Goal: Task Accomplishment & Management: Understand process/instructions

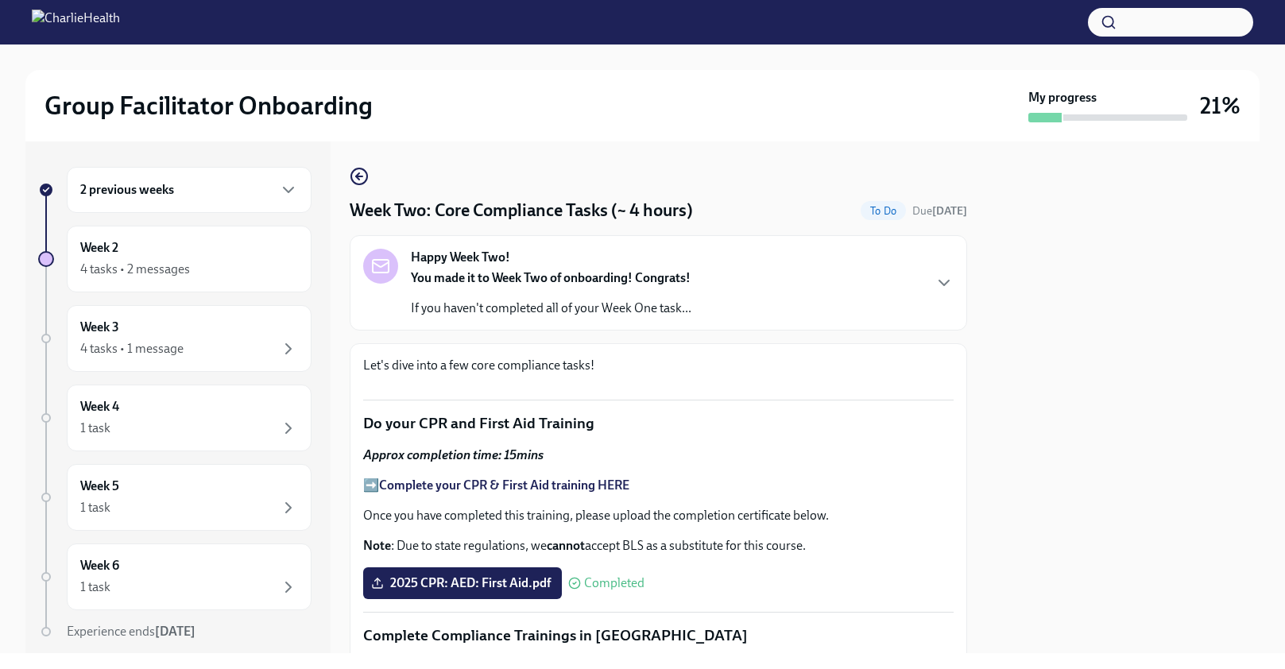
scroll to position [960, 0]
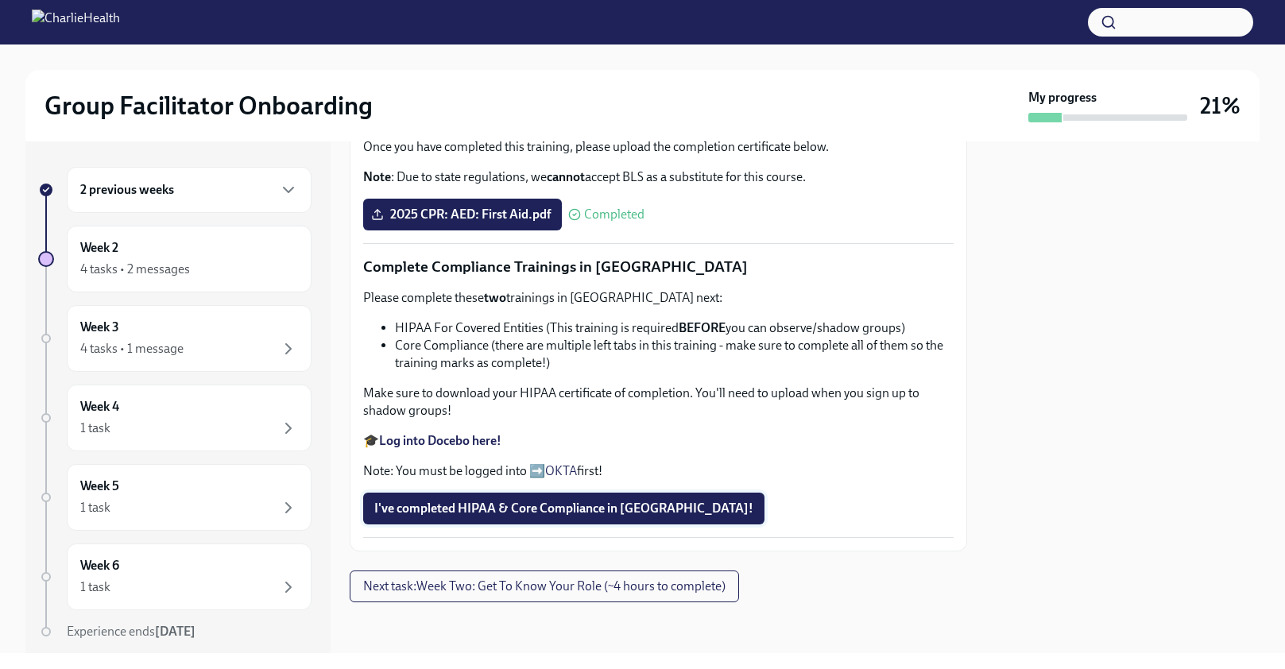
click at [587, 511] on span "I've completed HIPAA & Core Compliance in [GEOGRAPHIC_DATA]!" at bounding box center [563, 509] width 379 height 16
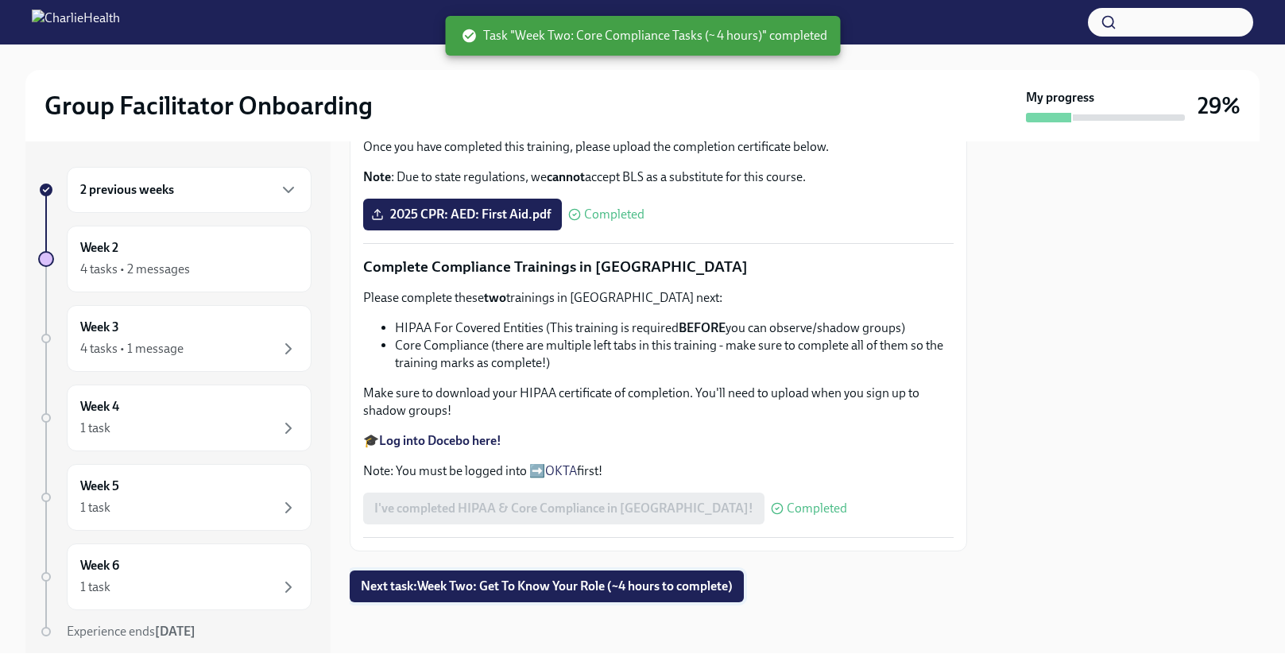
click at [504, 586] on span "Next task : Week Two: Get To Know Your Role (~4 hours to complete)" at bounding box center [547, 587] width 372 height 16
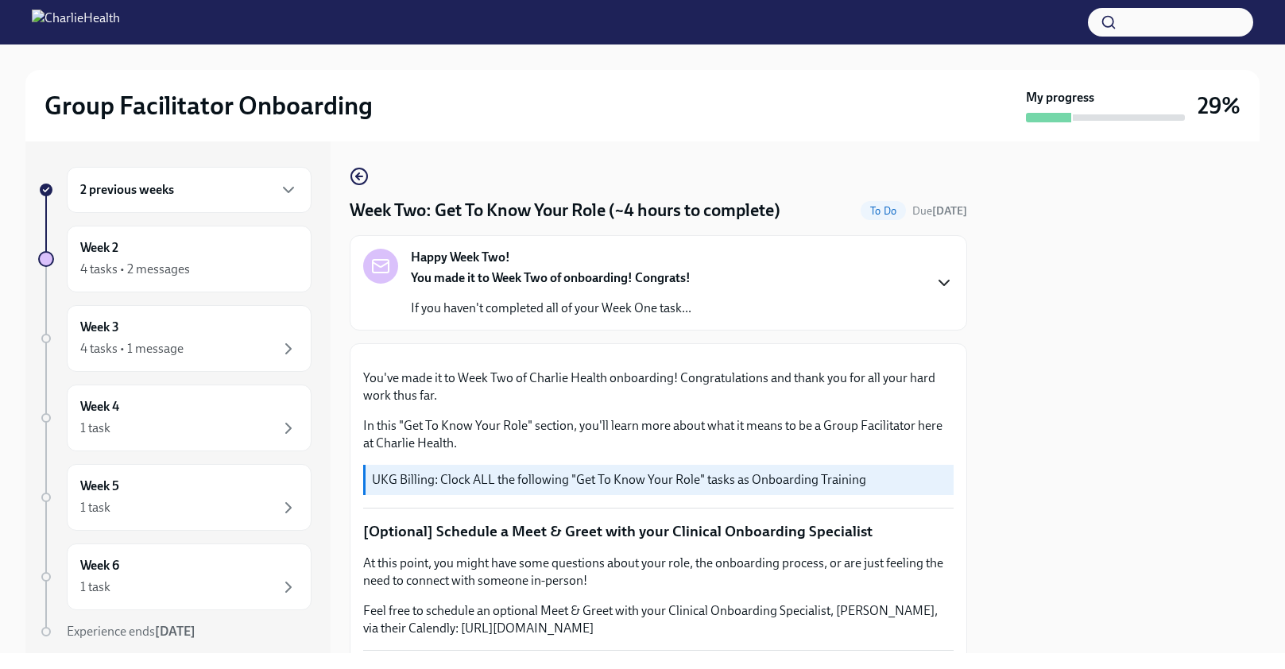
click at [949, 283] on icon "button" at bounding box center [944, 282] width 19 height 19
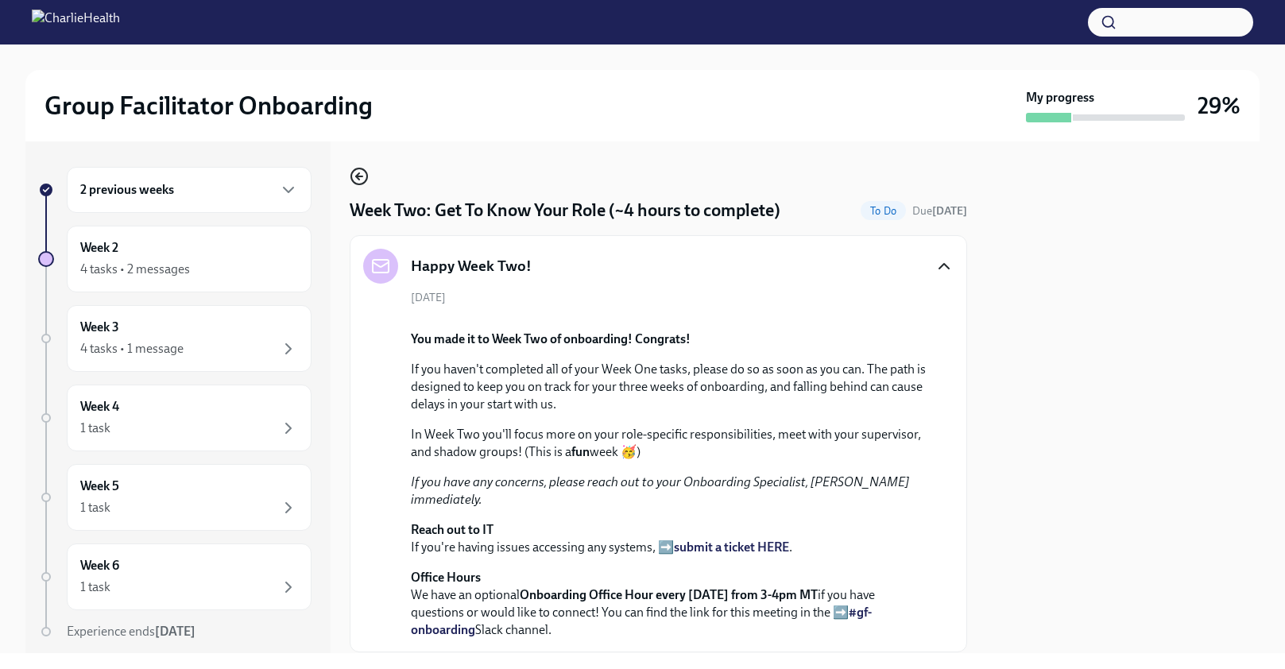
click at [358, 174] on icon "button" at bounding box center [357, 176] width 3 height 6
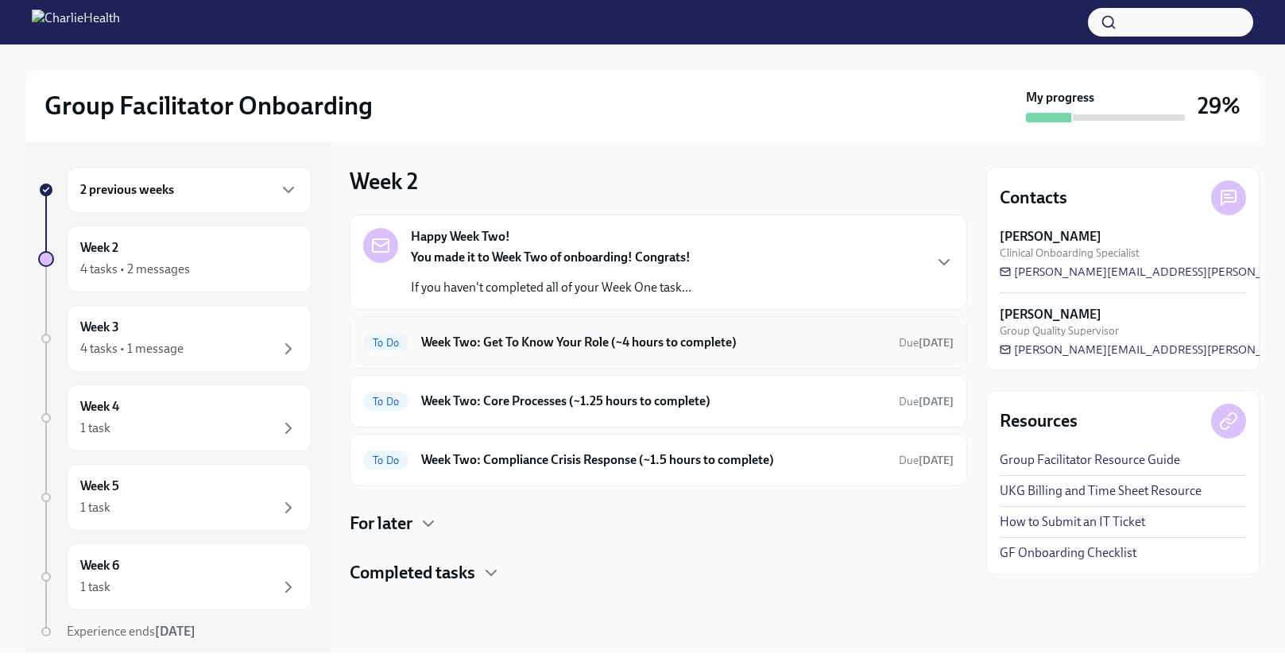
click at [534, 349] on h6 "Week Two: Get To Know Your Role (~4 hours to complete)" at bounding box center [653, 342] width 465 height 17
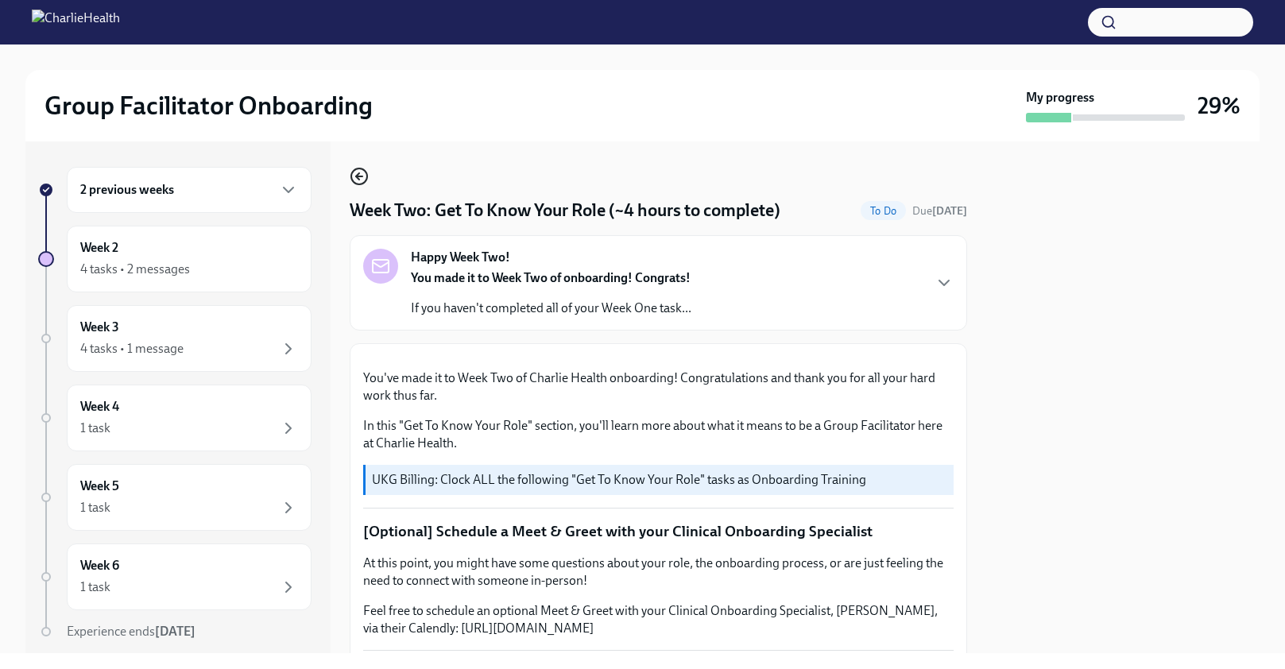
click at [359, 176] on icon "button" at bounding box center [359, 176] width 6 height 0
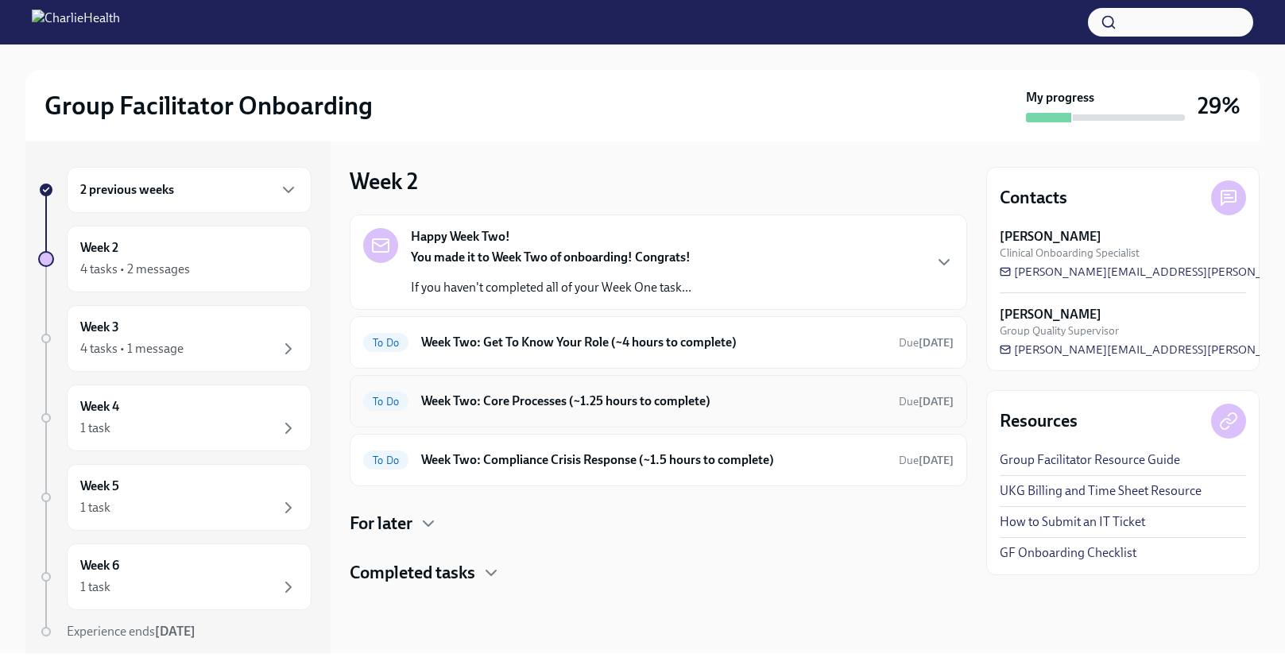
click at [648, 397] on h6 "Week Two: Core Processes (~1.25 hours to complete)" at bounding box center [653, 401] width 465 height 17
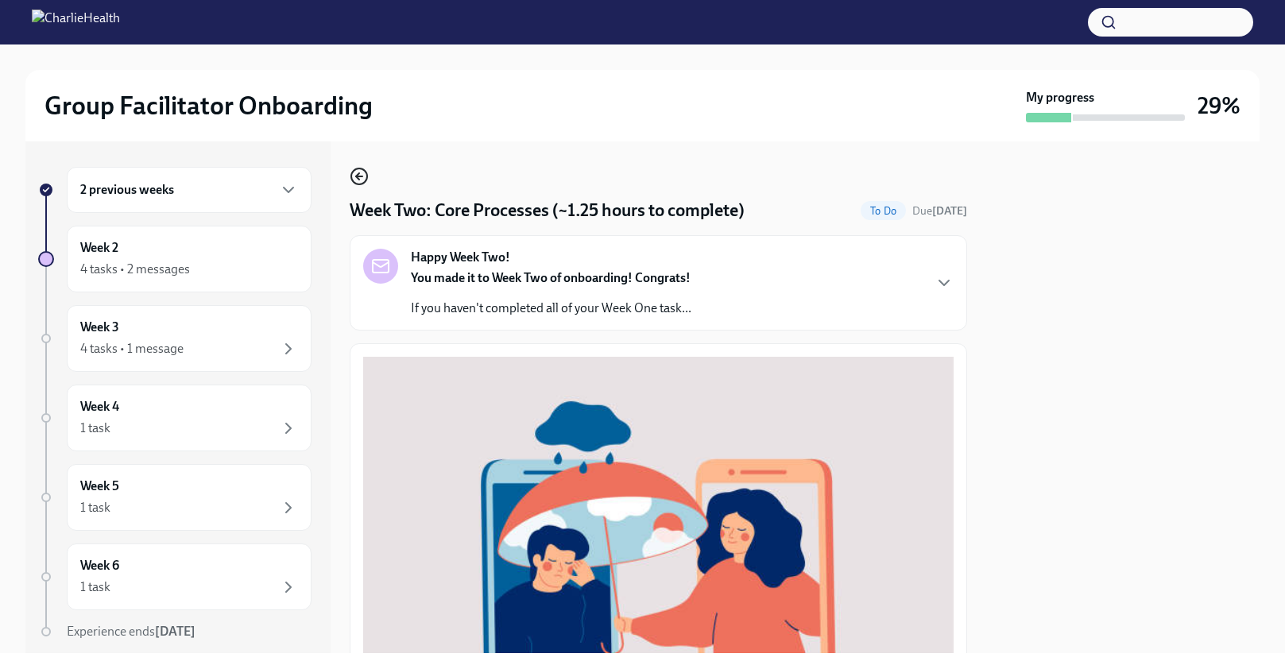
click at [364, 173] on icon "button" at bounding box center [359, 176] width 19 height 19
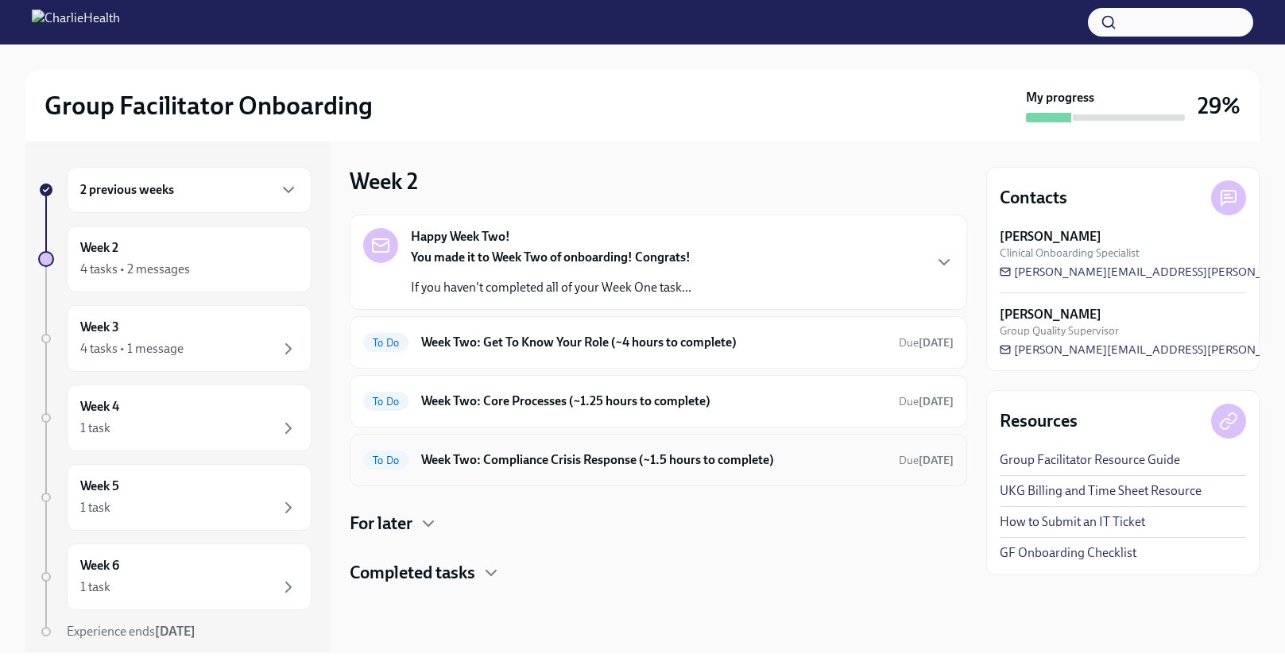
click at [595, 463] on h6 "Week Two: Compliance Crisis Response (~1.5 hours to complete)" at bounding box center [653, 459] width 465 height 17
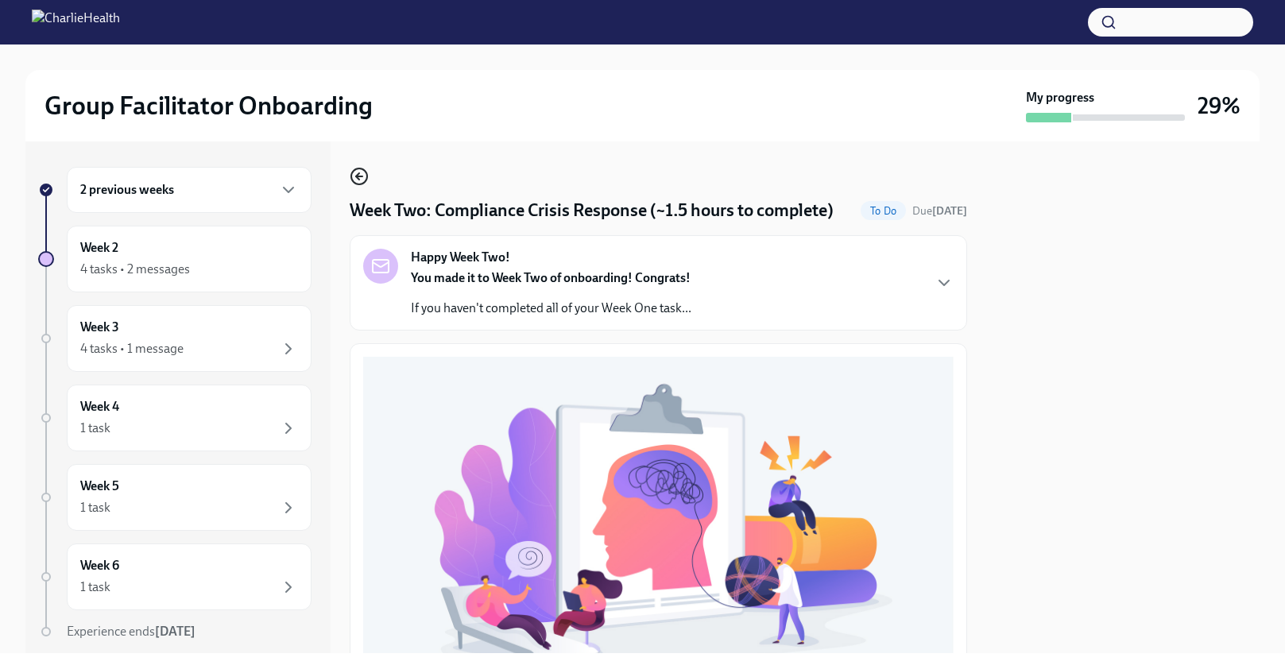
click at [363, 179] on icon "button" at bounding box center [359, 176] width 19 height 19
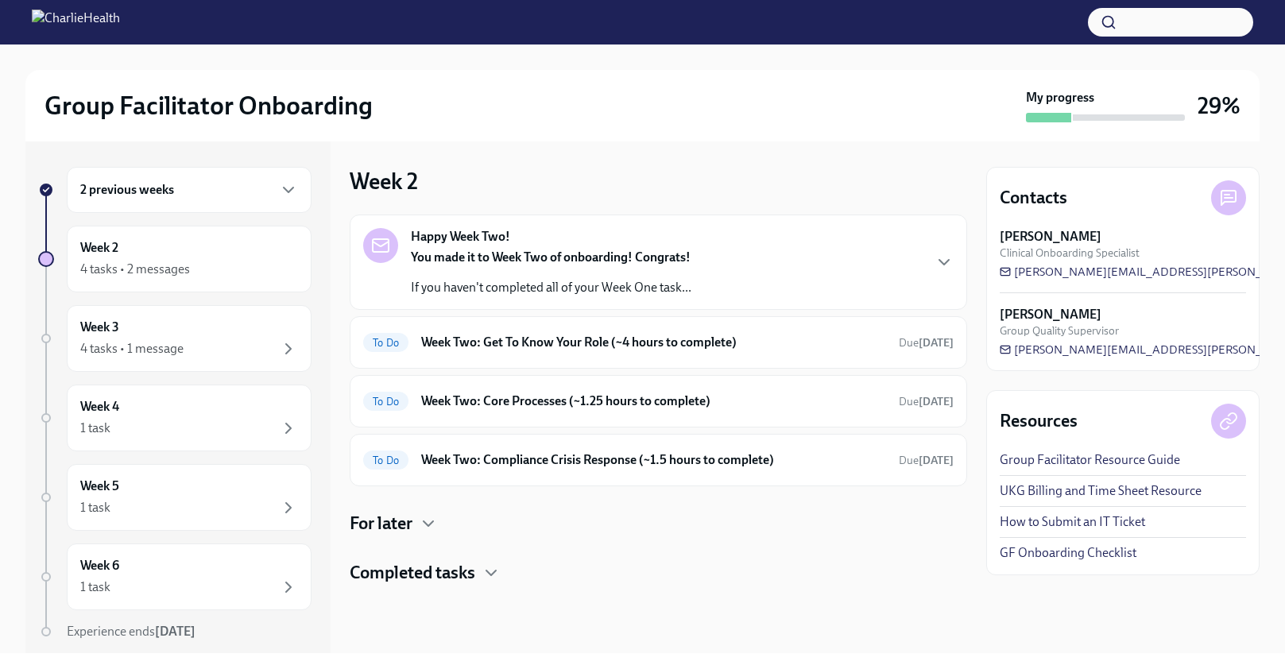
click at [922, 244] on div "Happy Week Two! You made it to Week Two of onboarding! Congrats! If you haven't…" at bounding box center [658, 262] width 591 height 68
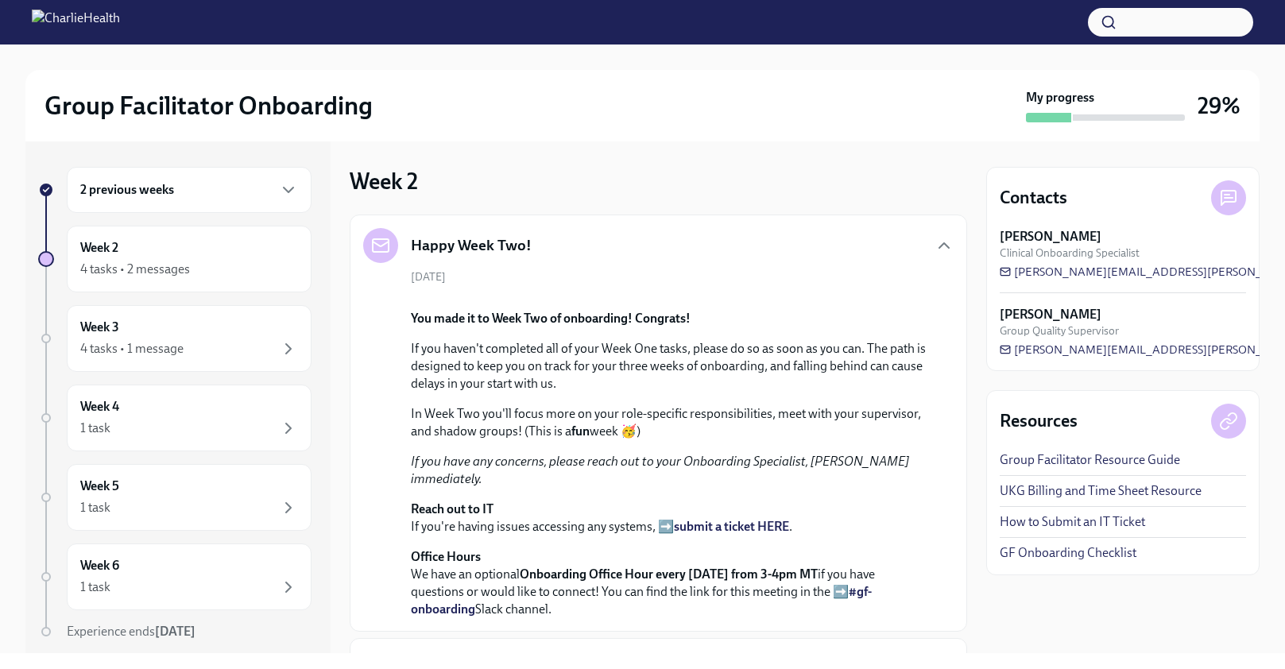
click at [941, 239] on icon "button" at bounding box center [944, 245] width 19 height 19
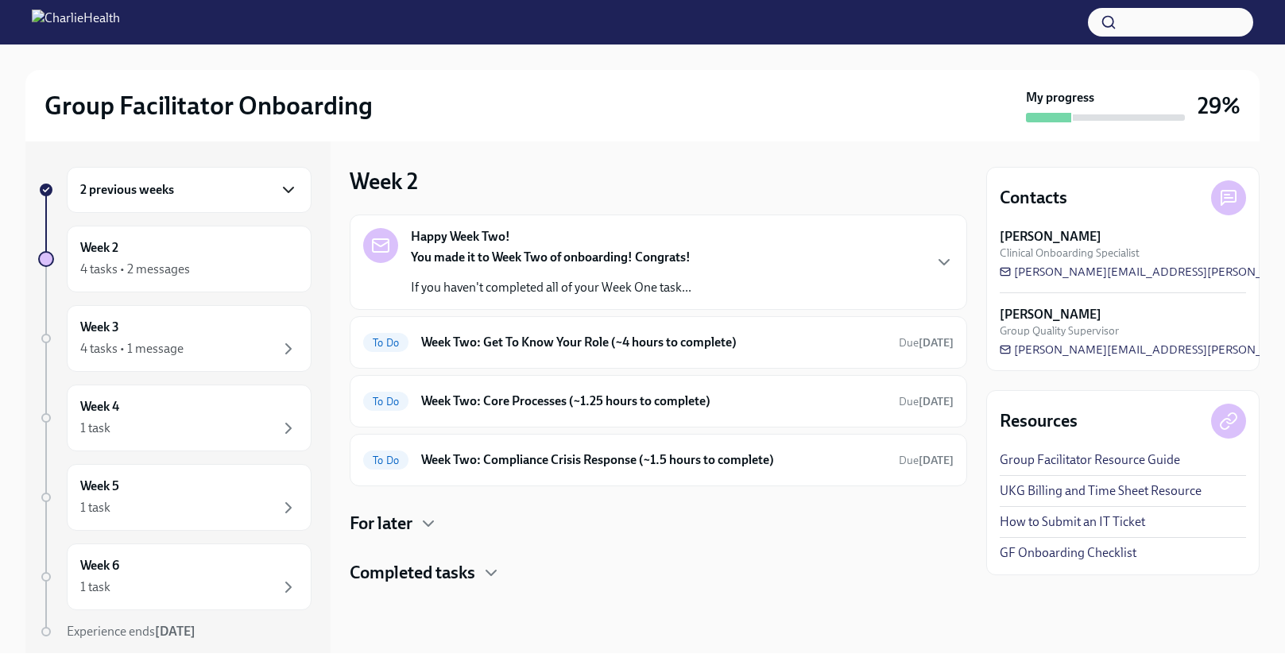
click at [293, 188] on icon "button" at bounding box center [289, 190] width 10 height 5
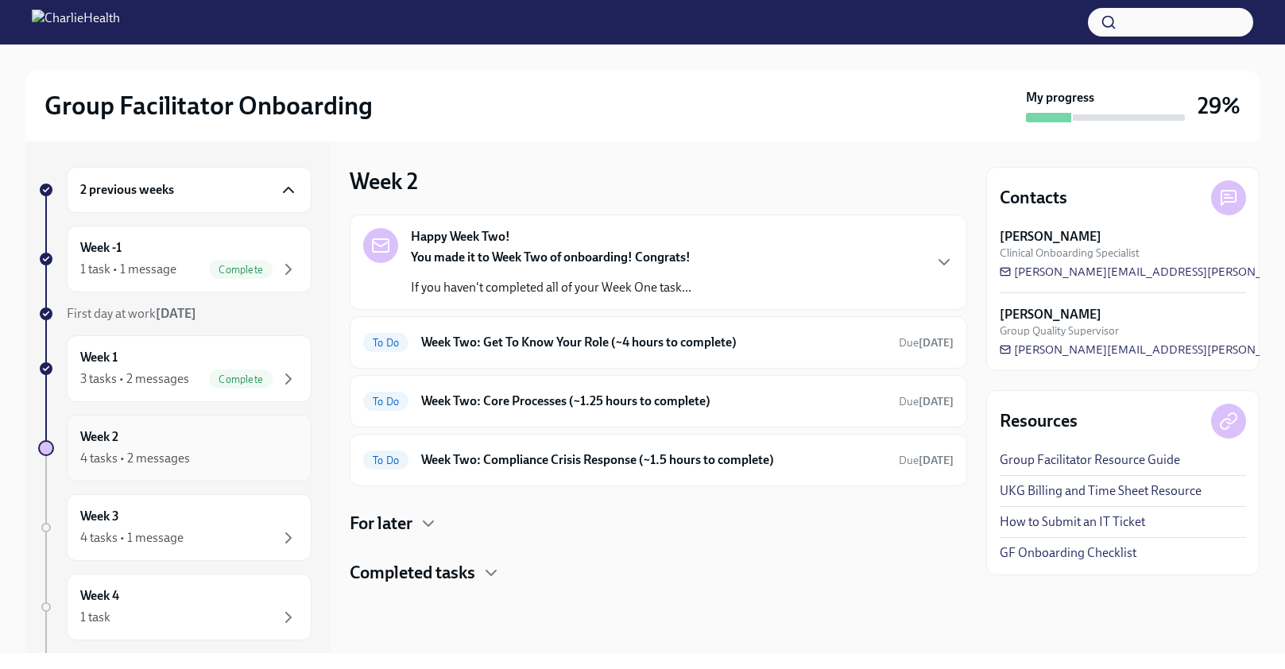
click at [199, 439] on div "Week 2 4 tasks • 2 messages" at bounding box center [189, 448] width 218 height 40
click at [491, 577] on icon "button" at bounding box center [491, 573] width 19 height 19
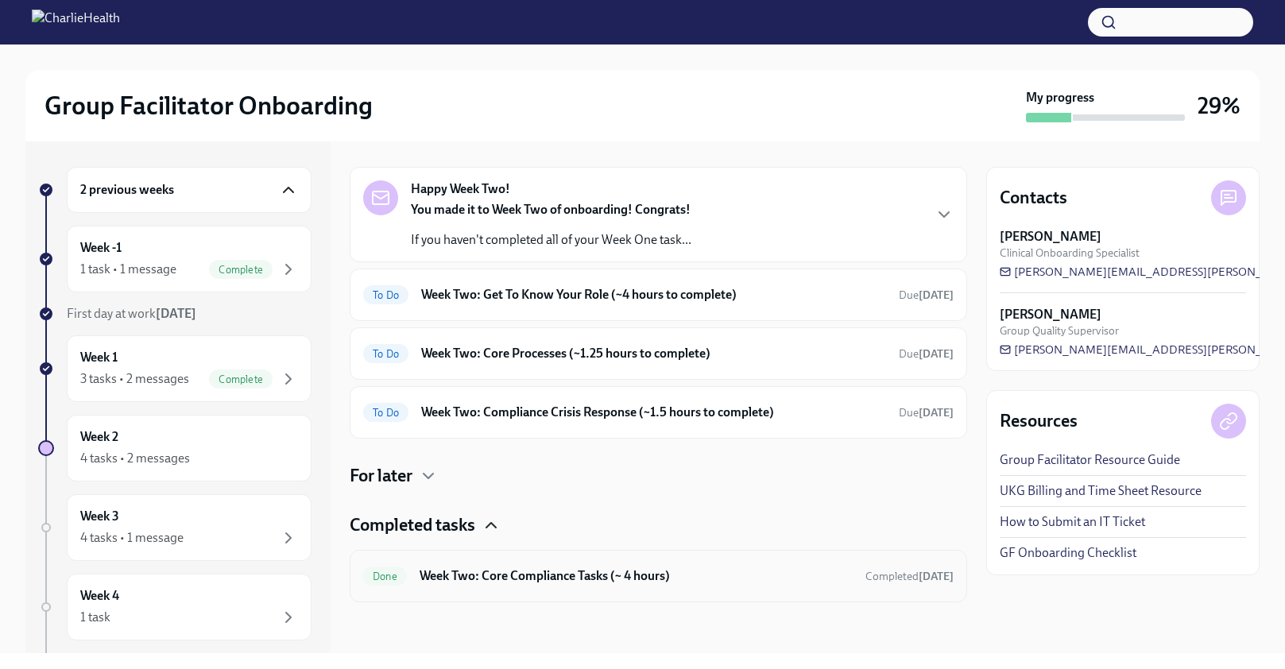
click at [536, 580] on h6 "Week Two: Core Compliance Tasks (~ 4 hours)" at bounding box center [636, 576] width 433 height 17
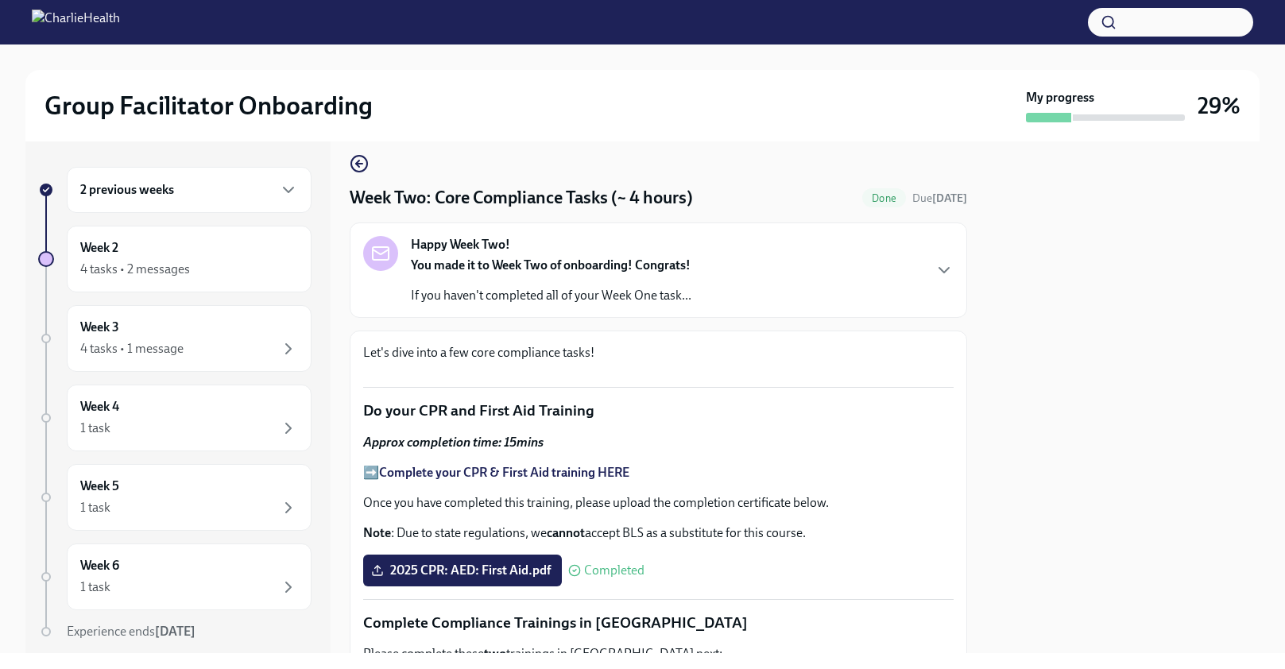
scroll to position [960, 0]
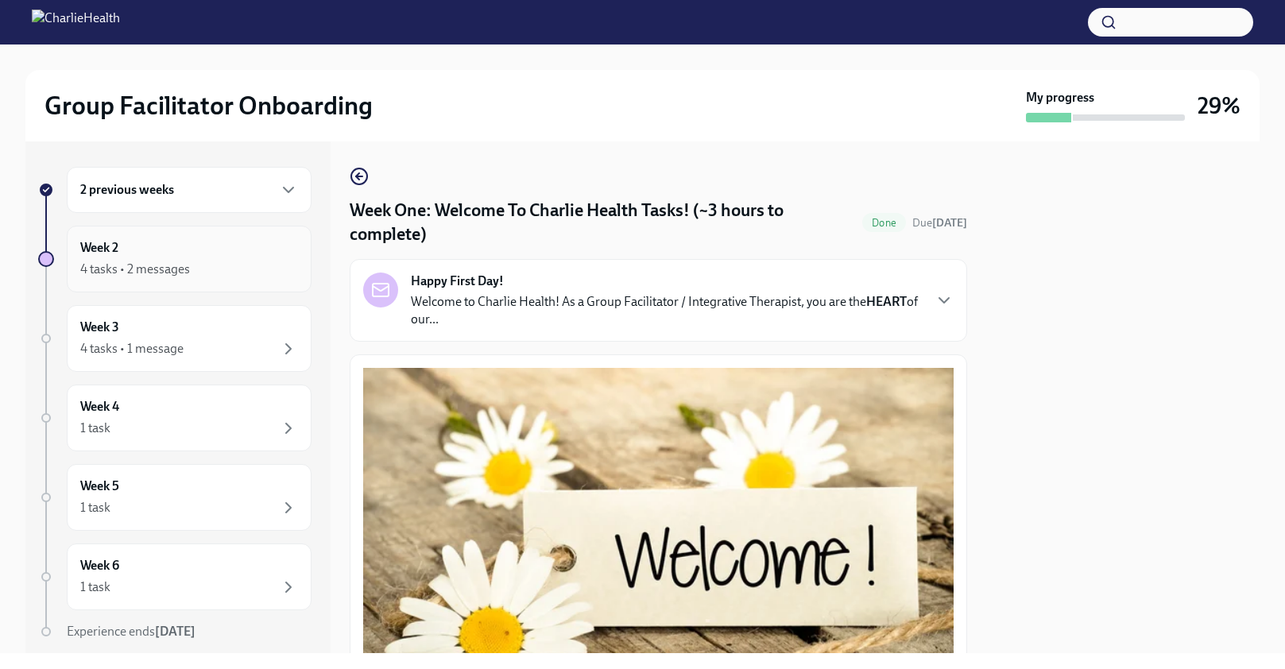
click at [218, 271] on div "4 tasks • 2 messages" at bounding box center [189, 269] width 218 height 19
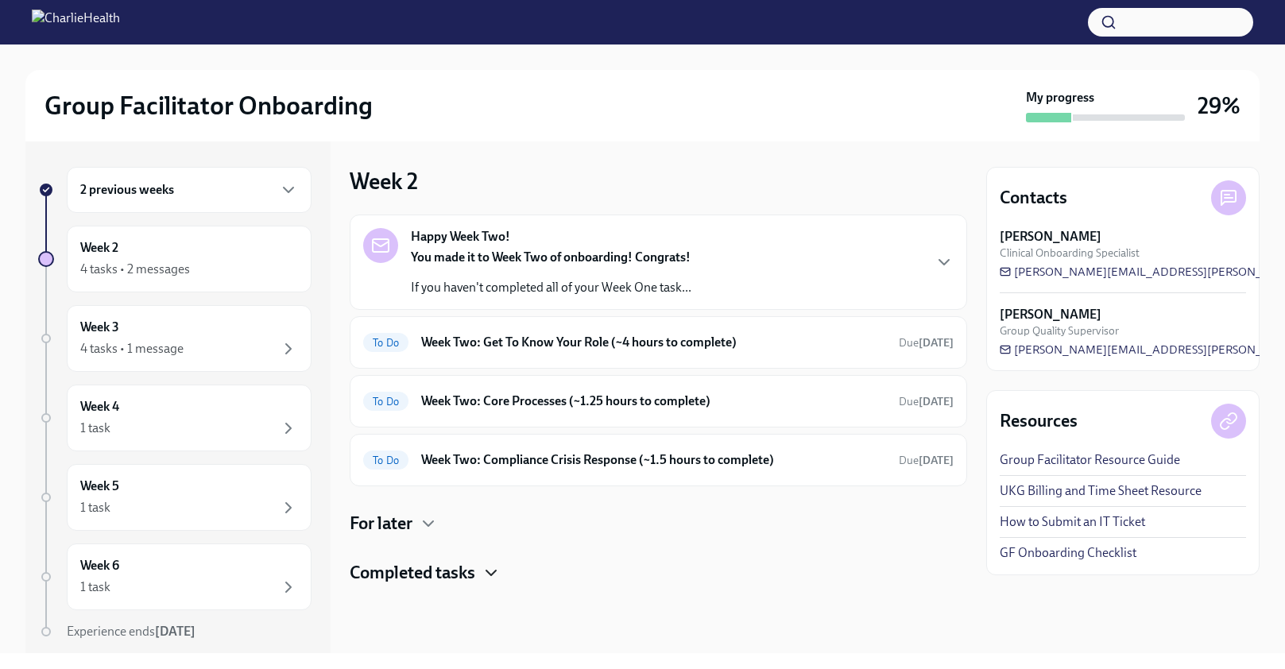
click at [488, 572] on icon "button" at bounding box center [491, 573] width 19 height 19
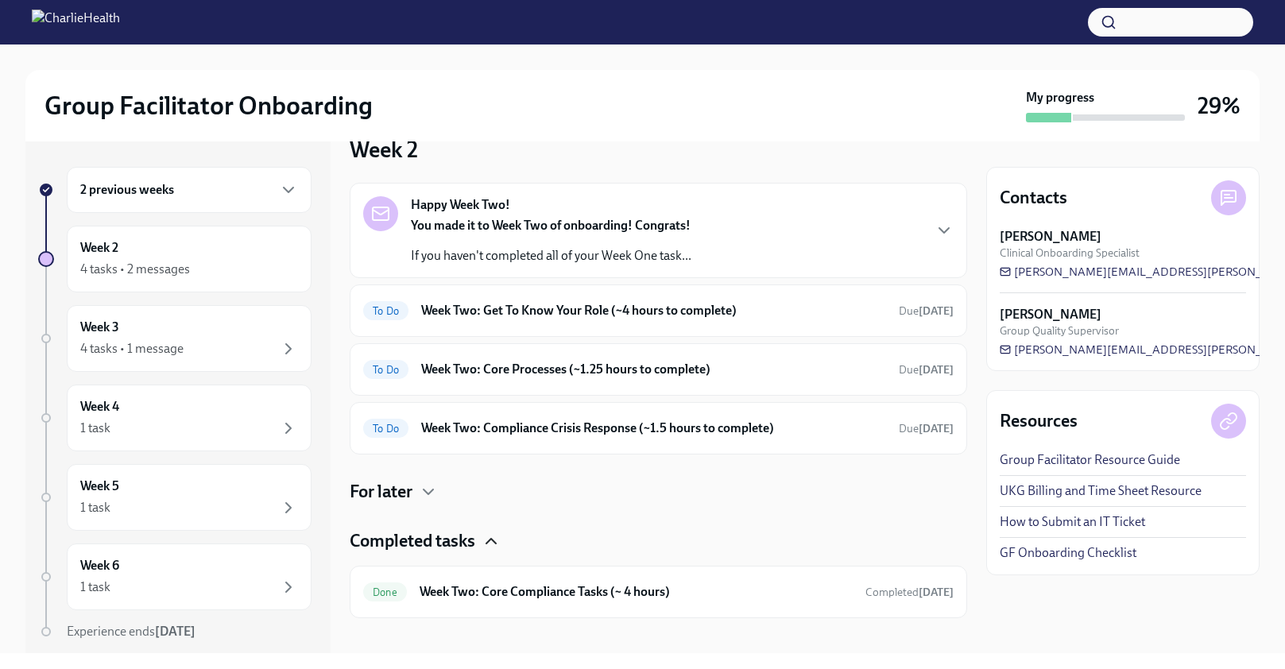
scroll to position [48, 0]
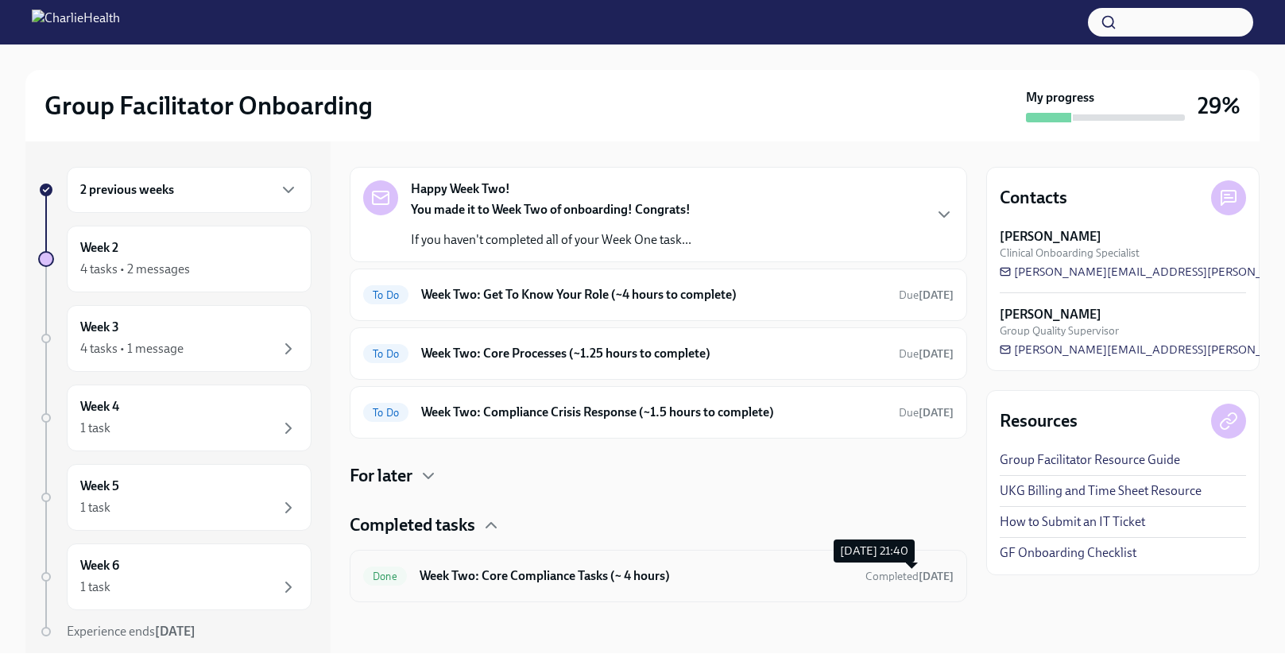
click at [875, 583] on span "Completed [DATE]" at bounding box center [910, 576] width 88 height 15
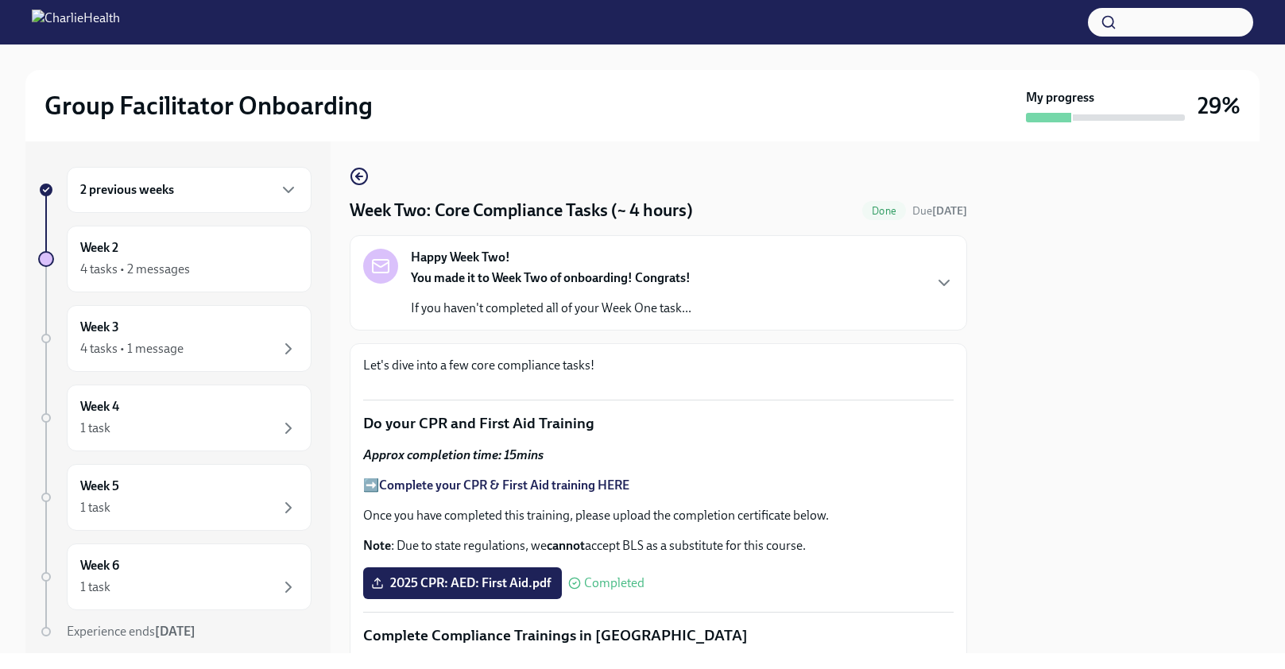
click at [778, 294] on div "Happy Week Two! You made it to Week Two of onboarding! Congrats! If you haven't…" at bounding box center [658, 283] width 591 height 68
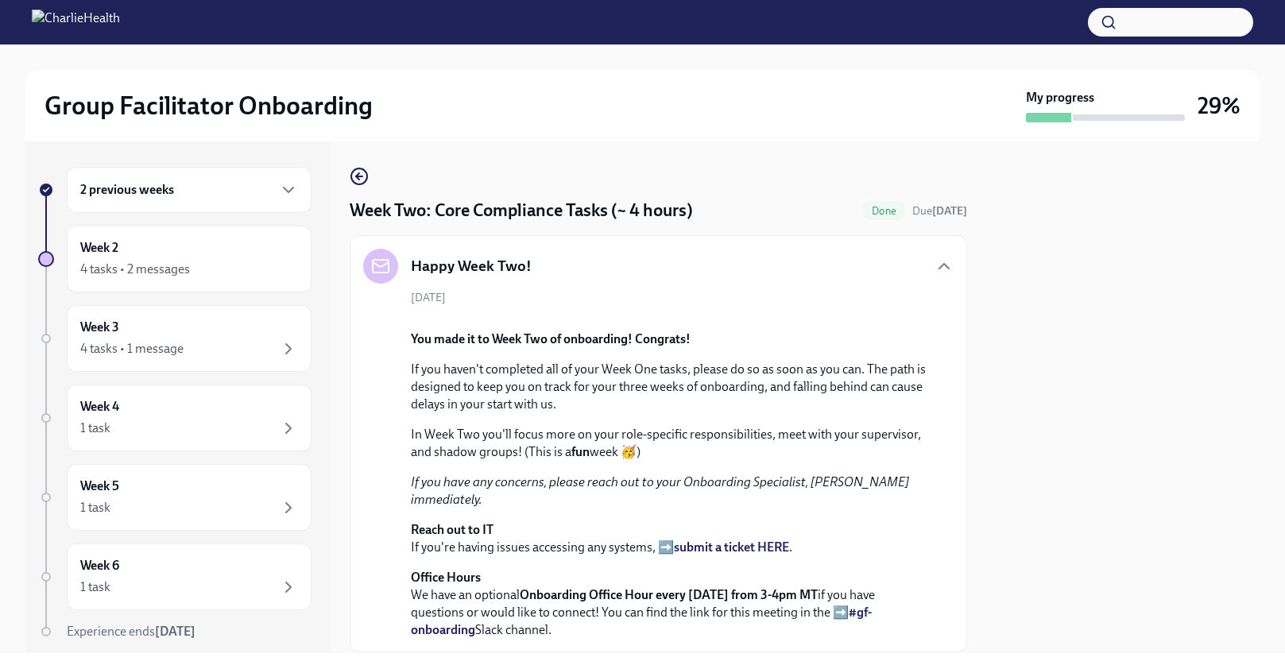
click at [941, 266] on icon "button" at bounding box center [944, 266] width 10 height 5
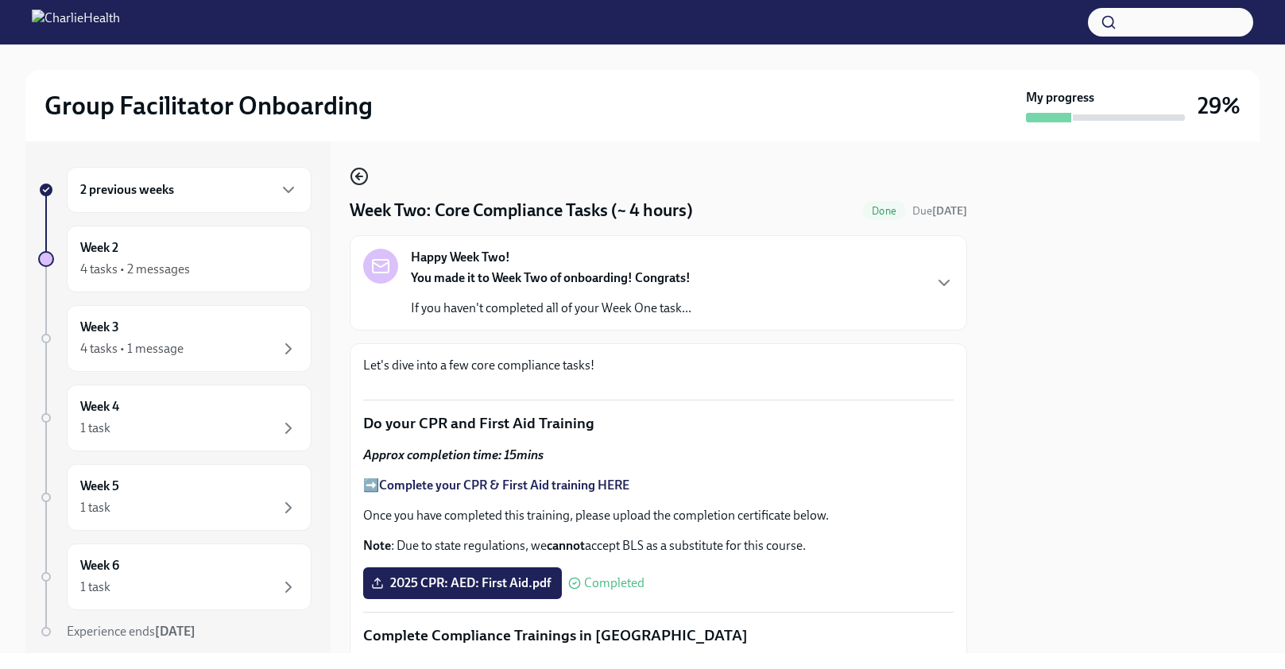
click at [366, 172] on circle "button" at bounding box center [359, 177] width 16 height 16
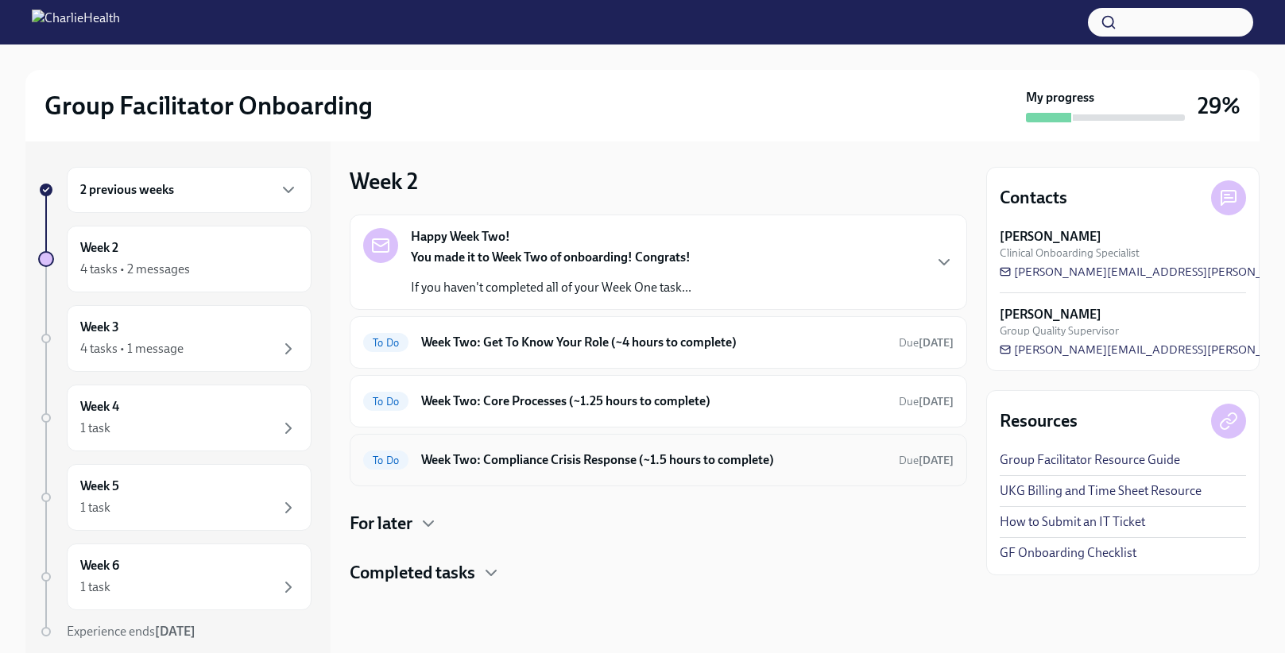
click at [727, 471] on div "To Do Week Two: Compliance Crisis Response (~1.5 hours to complete) Due [DATE]" at bounding box center [658, 459] width 591 height 25
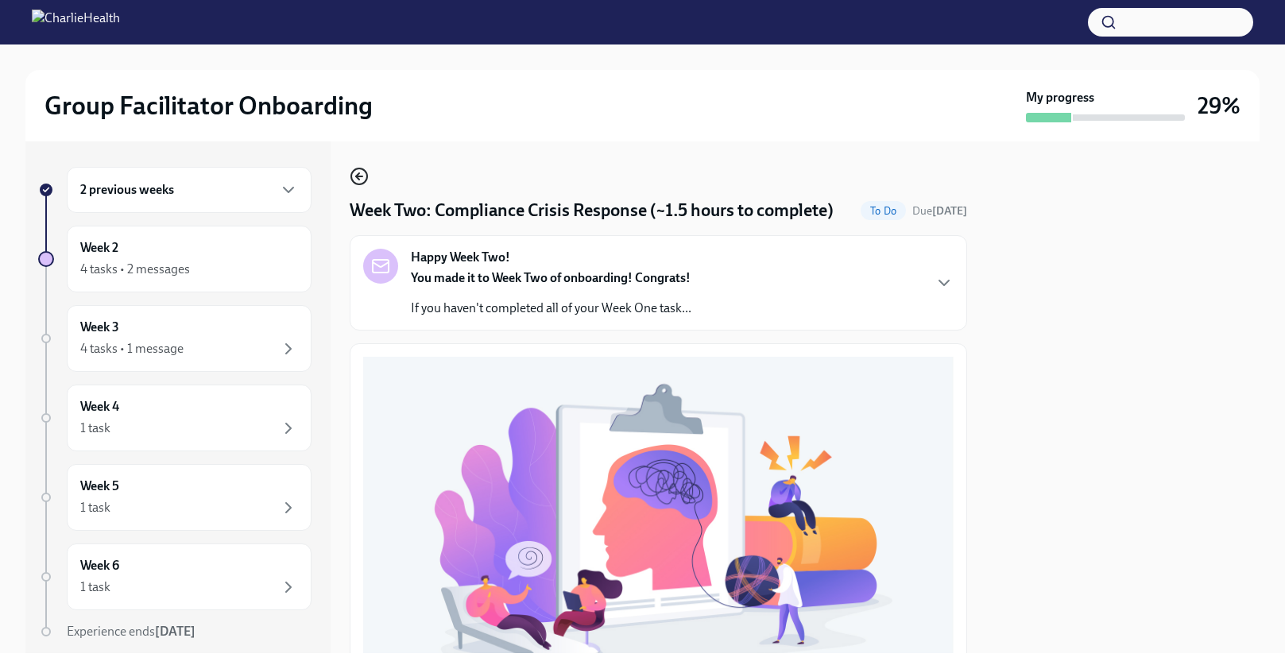
click at [362, 174] on icon "button" at bounding box center [359, 176] width 19 height 19
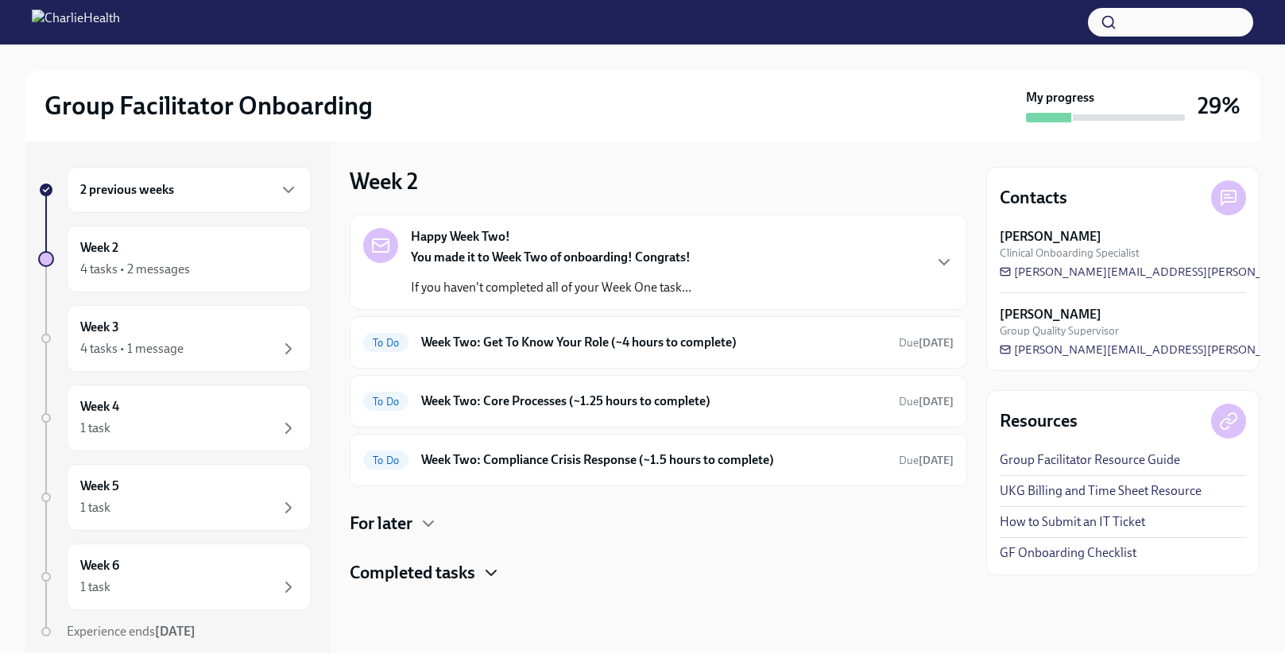
click at [498, 568] on icon "button" at bounding box center [491, 573] width 19 height 19
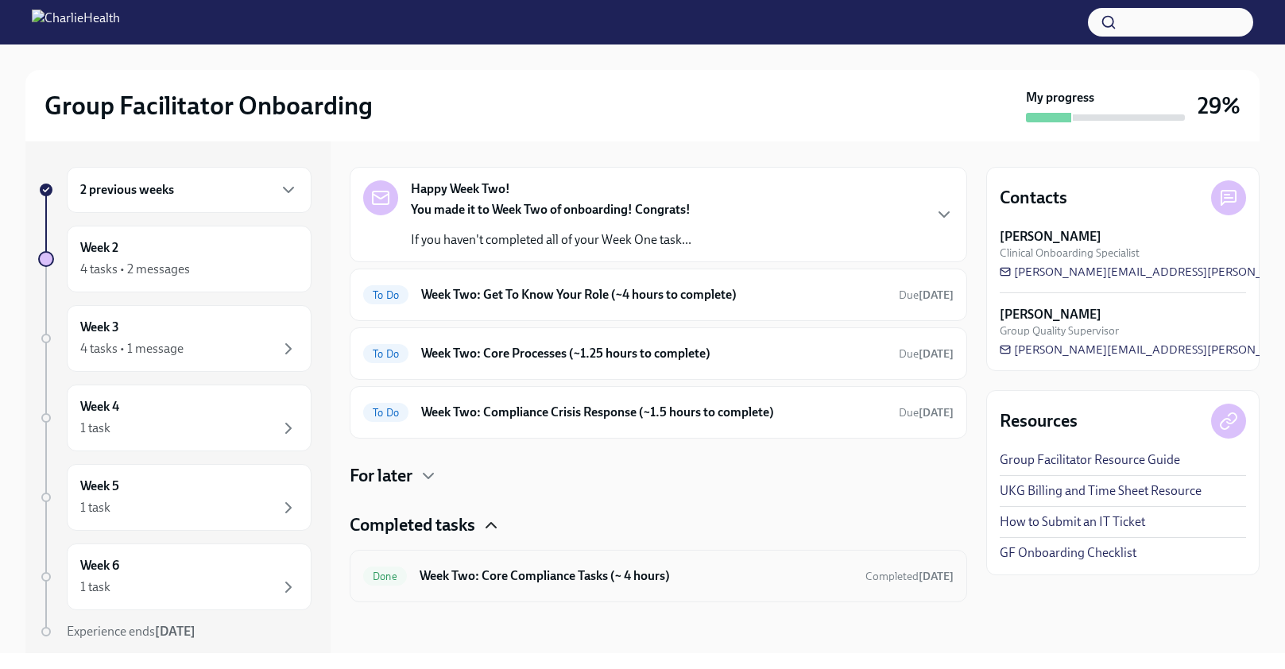
click at [591, 576] on h6 "Week Two: Core Compliance Tasks (~ 4 hours)" at bounding box center [636, 576] width 433 height 17
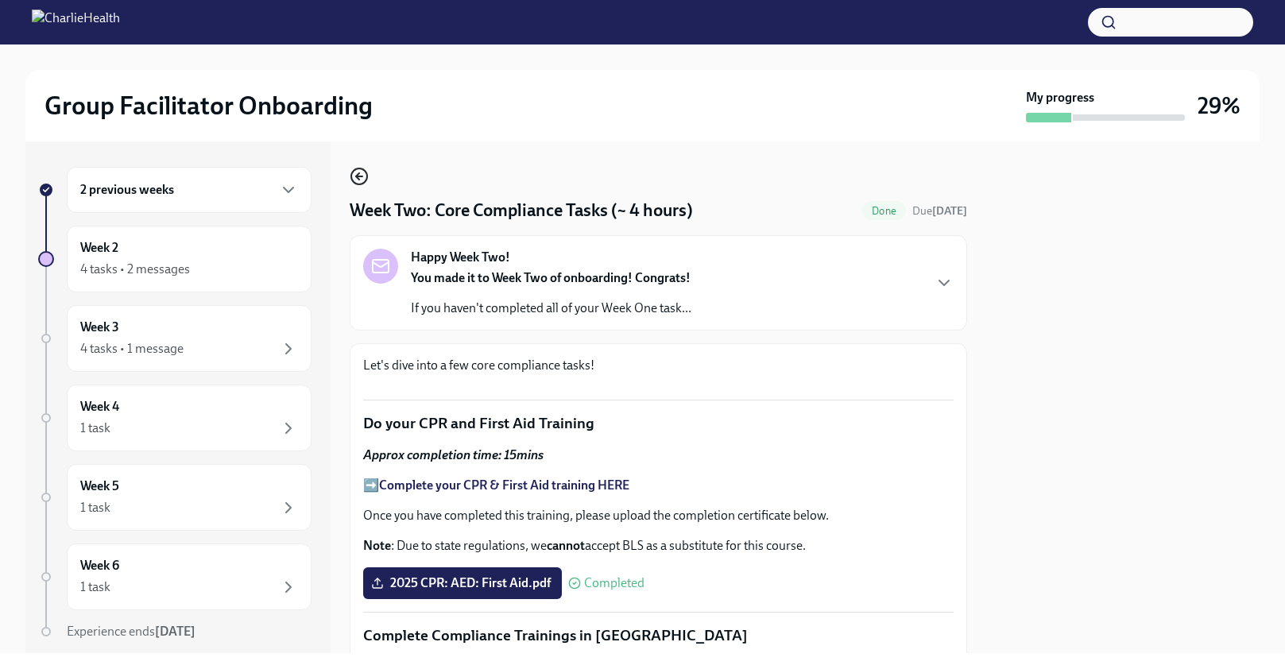
click at [357, 169] on circle "button" at bounding box center [359, 177] width 16 height 16
